Goal: Task Accomplishment & Management: Manage account settings

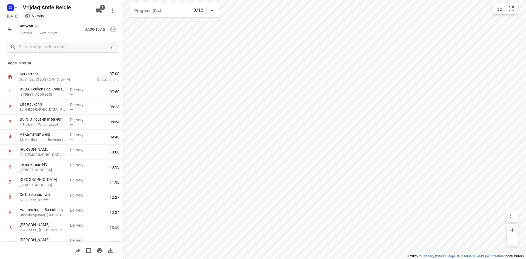
click at [9, 30] on icon "button" at bounding box center [10, 29] width 4 height 4
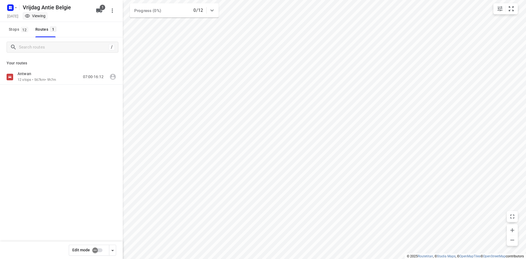
click at [18, 6] on div "Vrijdag Antie Belgie" at bounding box center [49, 7] width 88 height 10
click at [18, 8] on div "Vrijdag Antie Belgie" at bounding box center [49, 7] width 88 height 10
click at [16, 7] on icon "button" at bounding box center [16, 7] width 2 height 1
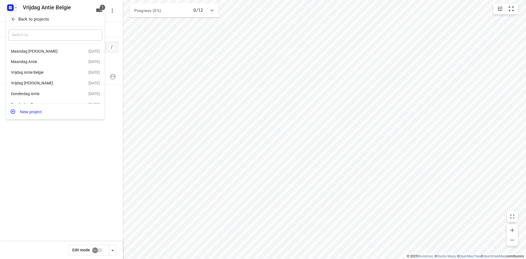
click at [28, 20] on p "Back to projects" at bounding box center [33, 19] width 31 height 6
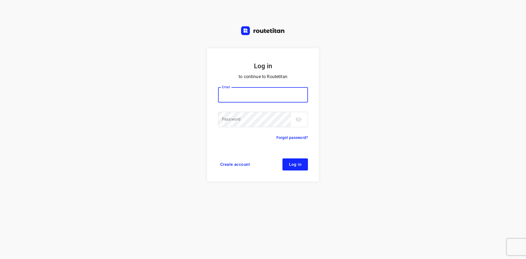
type input "jel@woodupp.nl"
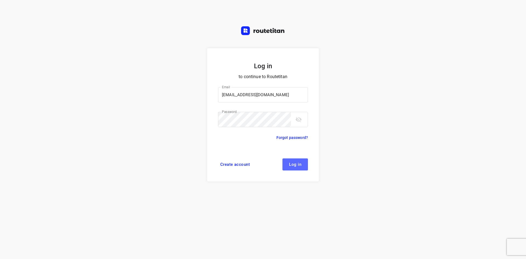
click at [297, 162] on span "Log in" at bounding box center [295, 164] width 12 height 4
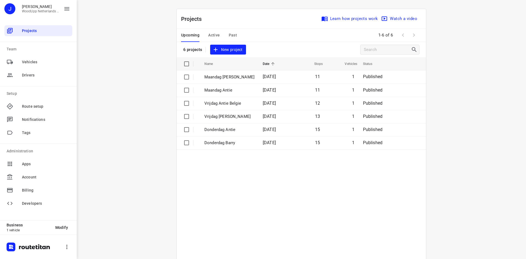
click at [148, 71] on div "i © 2025 Routetitan , © Stadia Maps , © OpenMapTiles © OpenStreetMap contributo…" at bounding box center [301, 129] width 449 height 259
